Goal: Information Seeking & Learning: Learn about a topic

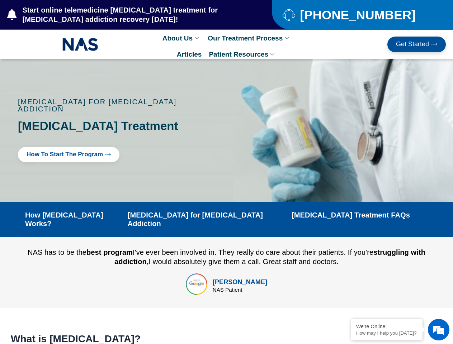
click at [226, 172] on div at bounding box center [226, 130] width 453 height 143
click at [181, 38] on link "About Us" at bounding box center [181, 38] width 45 height 16
click at [249, 38] on link "Our Treatment Process" at bounding box center [249, 38] width 90 height 16
click at [242, 54] on li "How [MEDICAL_DATA] Treatment Works" at bounding box center [257, 60] width 107 height 25
click at [438, 330] on em at bounding box center [438, 329] width 19 height 19
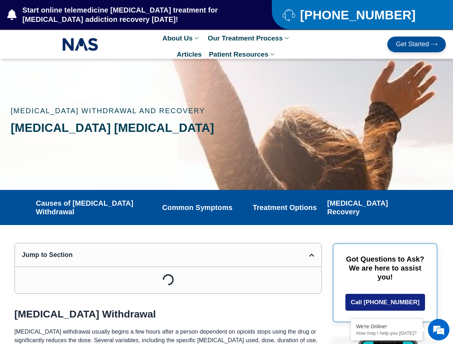
click at [226, 172] on div at bounding box center [226, 124] width 453 height 131
click at [181, 38] on link "About Us" at bounding box center [181, 38] width 45 height 16
click at [249, 38] on link "Our Treatment Process" at bounding box center [249, 38] width 90 height 16
click at [242, 54] on link "How [MEDICAL_DATA] Treatment Works" at bounding box center [257, 60] width 107 height 25
click at [438, 330] on em at bounding box center [438, 329] width 19 height 19
